Goal: Task Accomplishment & Management: Use online tool/utility

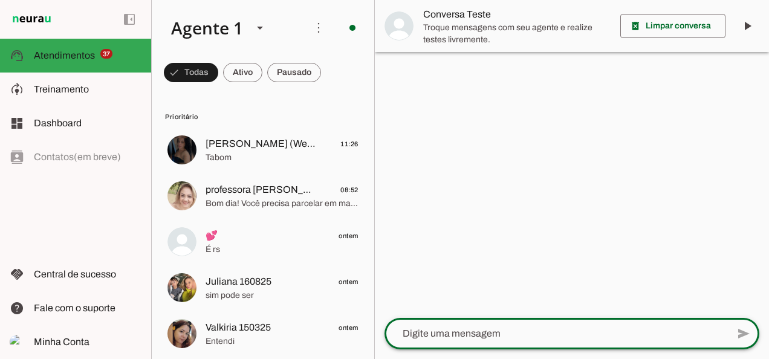
click at [487, 334] on textarea at bounding box center [556, 334] width 343 height 15
type textarea "bom dia"
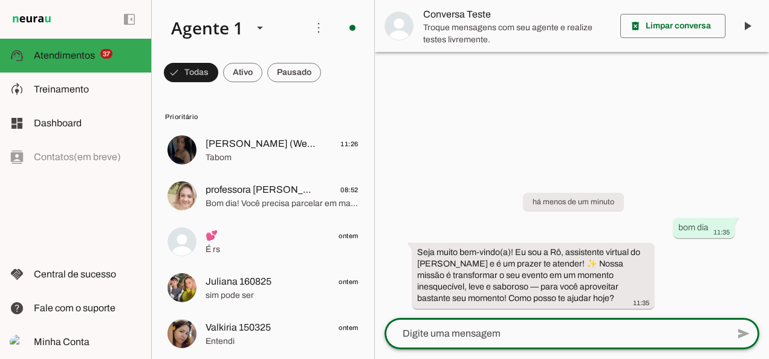
click at [560, 327] on textarea at bounding box center [556, 334] width 343 height 15
type textarea "gostaria de um orçamento para dia 26/10"
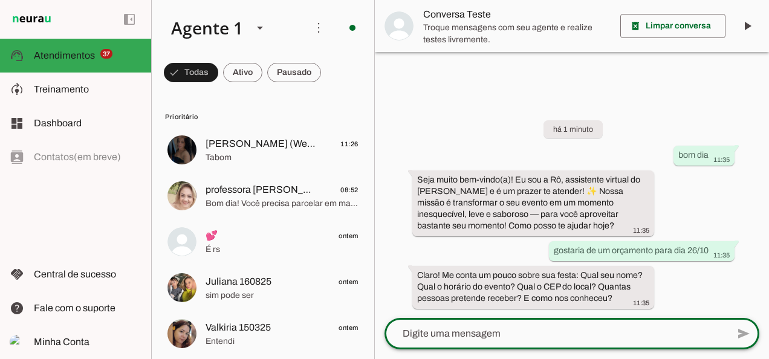
click at [489, 339] on textarea at bounding box center [556, 334] width 343 height 15
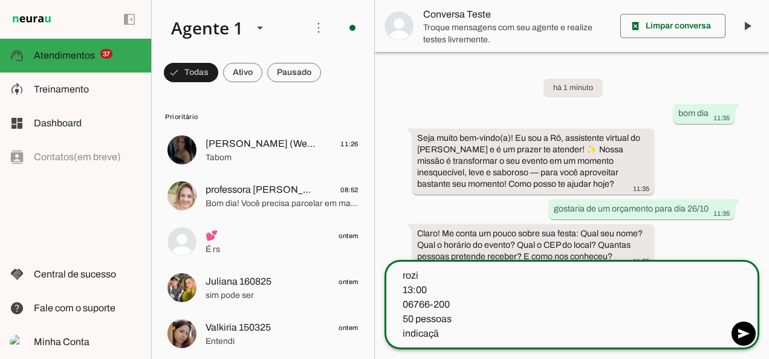
type textarea "rozi 13:00 06766-200 50 pessoas indicação"
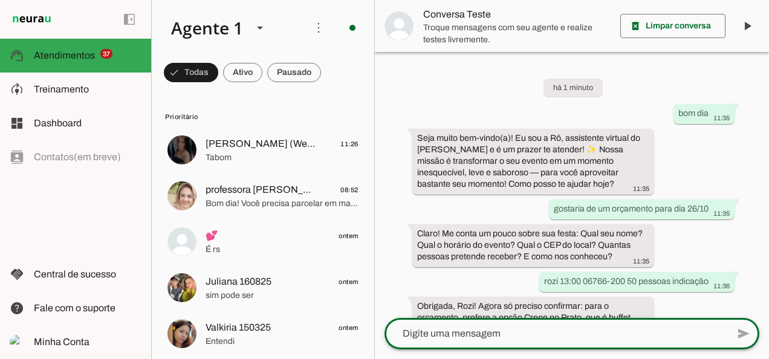
scroll to position [54, 0]
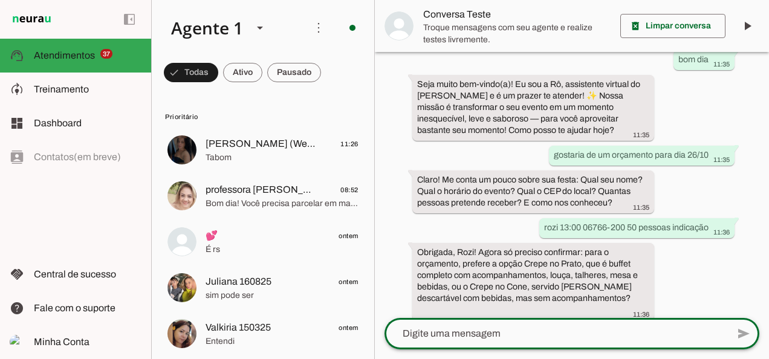
click at [559, 334] on textarea at bounding box center [556, 334] width 343 height 15
type textarea "completo"
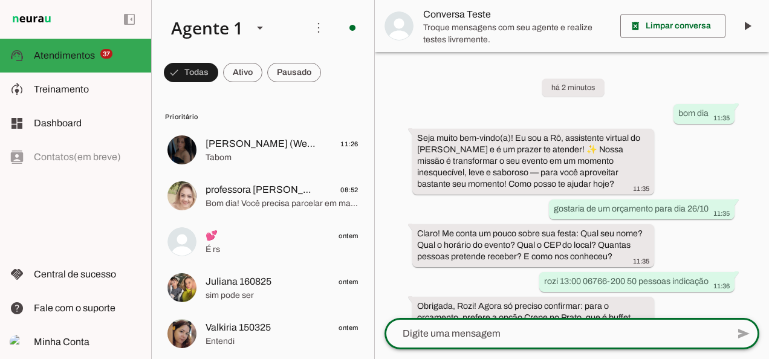
scroll to position [149, 0]
